Goal: Task Accomplishment & Management: Complete application form

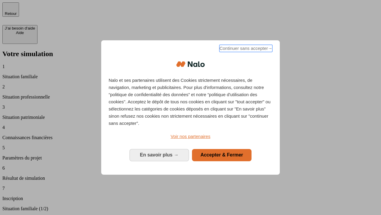
click at [246, 49] on span "Continuer sans accepter →" at bounding box center [246, 48] width 53 height 7
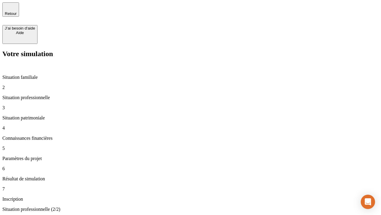
type input "30 000"
type input "1 000"
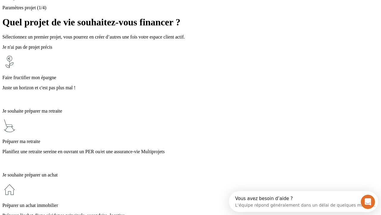
scroll to position [11, 0]
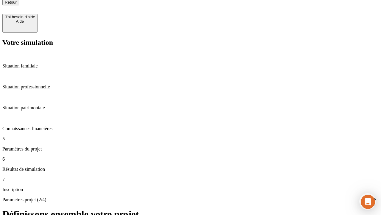
type input "40"
type input "200 000"
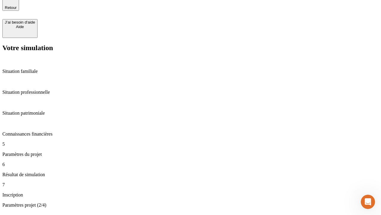
type input "640"
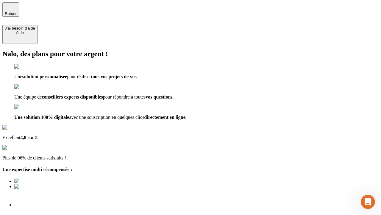
type input "[EMAIL_ADDRESS][DOMAIN_NAME]"
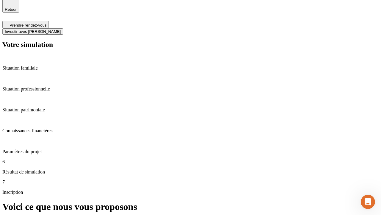
click at [61, 29] on span "Investir avec [PERSON_NAME]" at bounding box center [33, 31] width 56 height 4
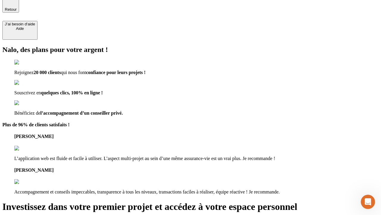
scroll to position [4, 0]
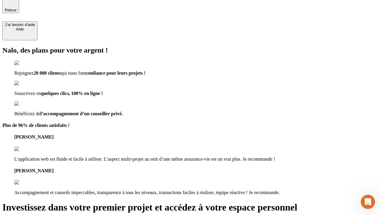
type input "[PERSON_NAME][EMAIL_ADDRESS][DOMAIN_NAME]"
